Goal: Task Accomplishment & Management: Manage account settings

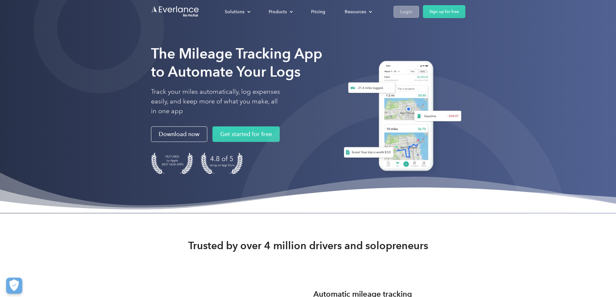
click at [412, 13] on div "Login" at bounding box center [406, 12] width 12 height 8
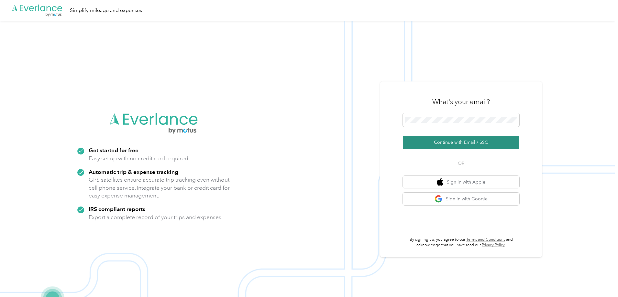
click at [463, 144] on button "Continue with Email / SSO" at bounding box center [461, 143] width 116 height 14
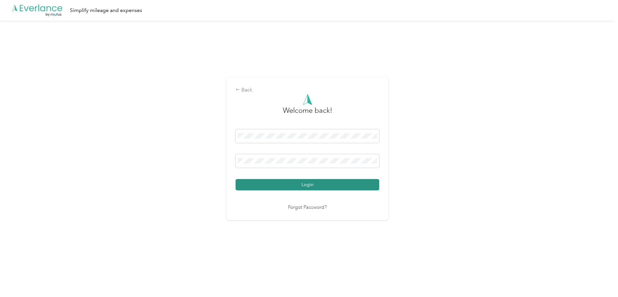
click at [305, 186] on button "Login" at bounding box center [307, 184] width 144 height 11
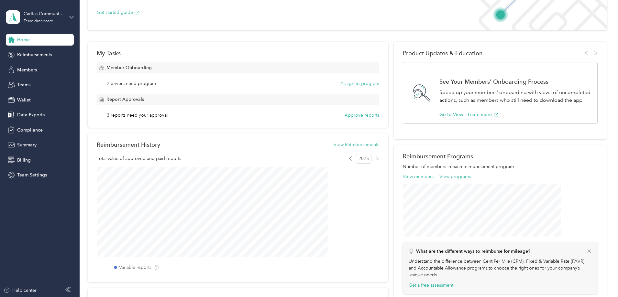
scroll to position [32, 0]
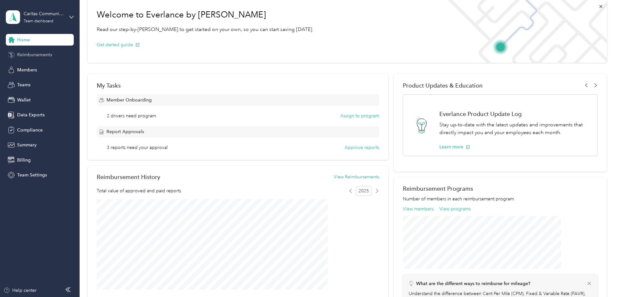
click at [31, 57] on span "Reimbursements" at bounding box center [34, 54] width 35 height 7
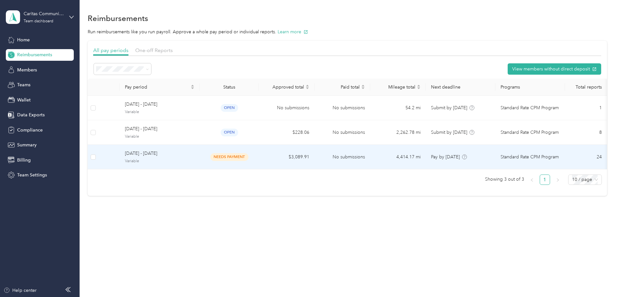
click at [194, 161] on span "Variable" at bounding box center [160, 161] width 70 height 6
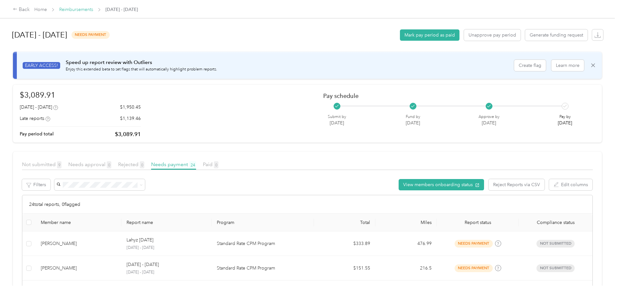
click at [93, 11] on link "Reimbursements" at bounding box center [76, 9] width 34 height 5
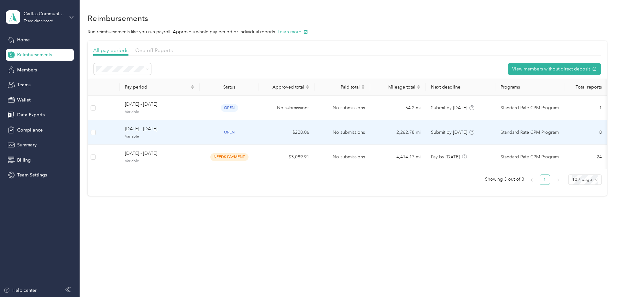
click at [194, 134] on span "Variable" at bounding box center [160, 137] width 70 height 6
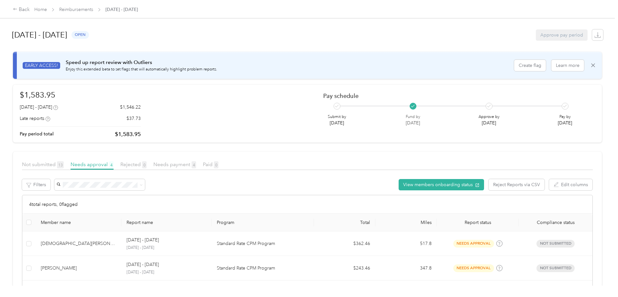
scroll to position [79, 0]
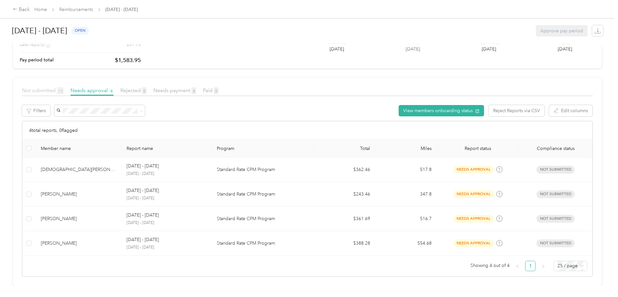
click at [64, 87] on span "Not submitted 13" at bounding box center [43, 90] width 42 height 6
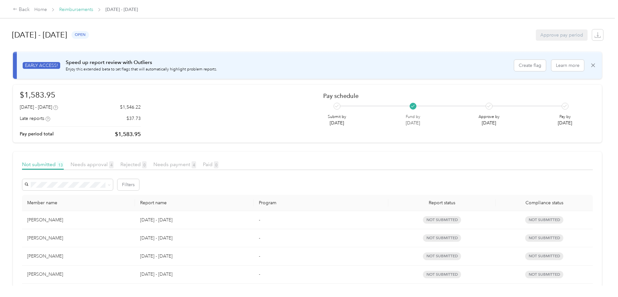
click at [93, 9] on link "Reimbursements" at bounding box center [76, 9] width 34 height 5
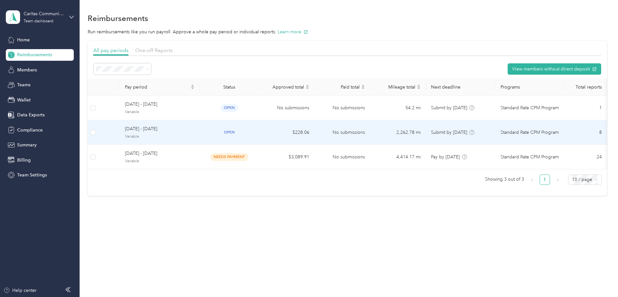
click at [194, 136] on span "Variable" at bounding box center [160, 137] width 70 height 6
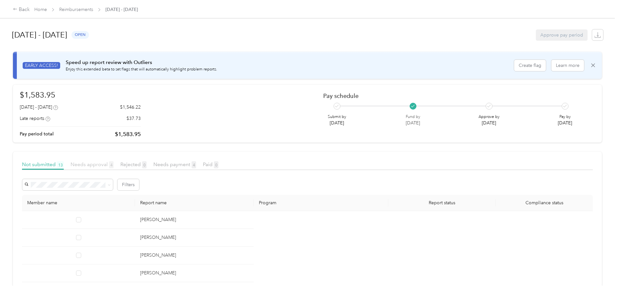
click at [114, 165] on span "Needs approval 4" at bounding box center [92, 164] width 43 height 6
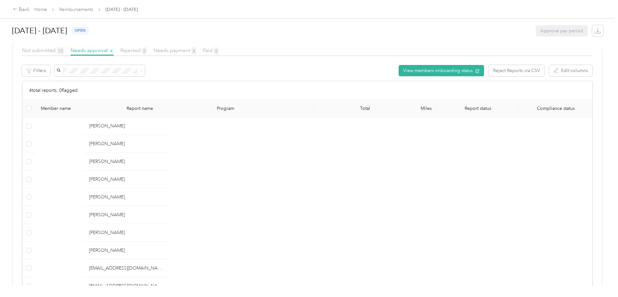
scroll to position [32, 0]
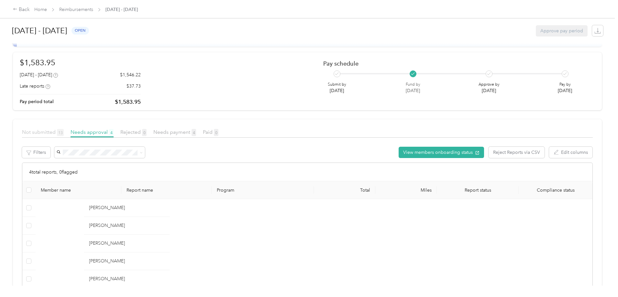
click at [64, 130] on span "Not submitted 13" at bounding box center [43, 132] width 42 height 6
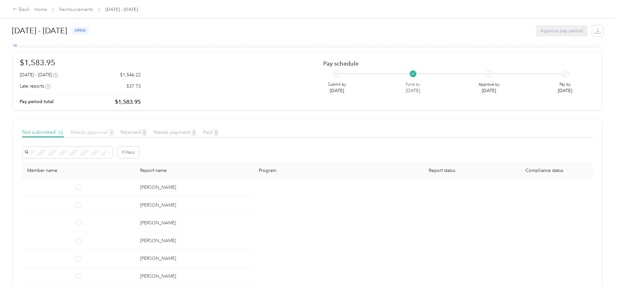
click at [114, 131] on span "Needs approval 4" at bounding box center [92, 132] width 43 height 6
